Goal: Navigation & Orientation: Find specific page/section

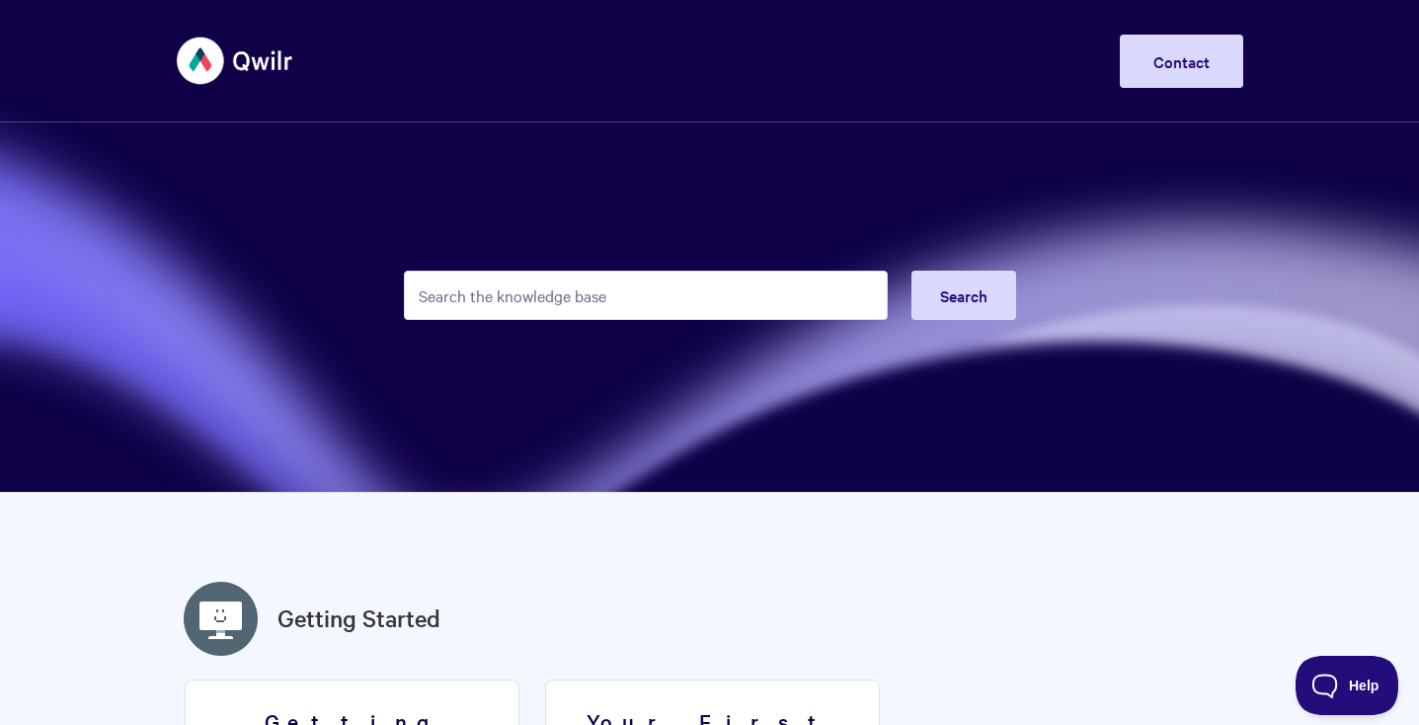
click at [228, 57] on img at bounding box center [236, 61] width 118 height 74
click at [198, 59] on img at bounding box center [236, 61] width 118 height 74
